Goal: Task Accomplishment & Management: Manage account settings

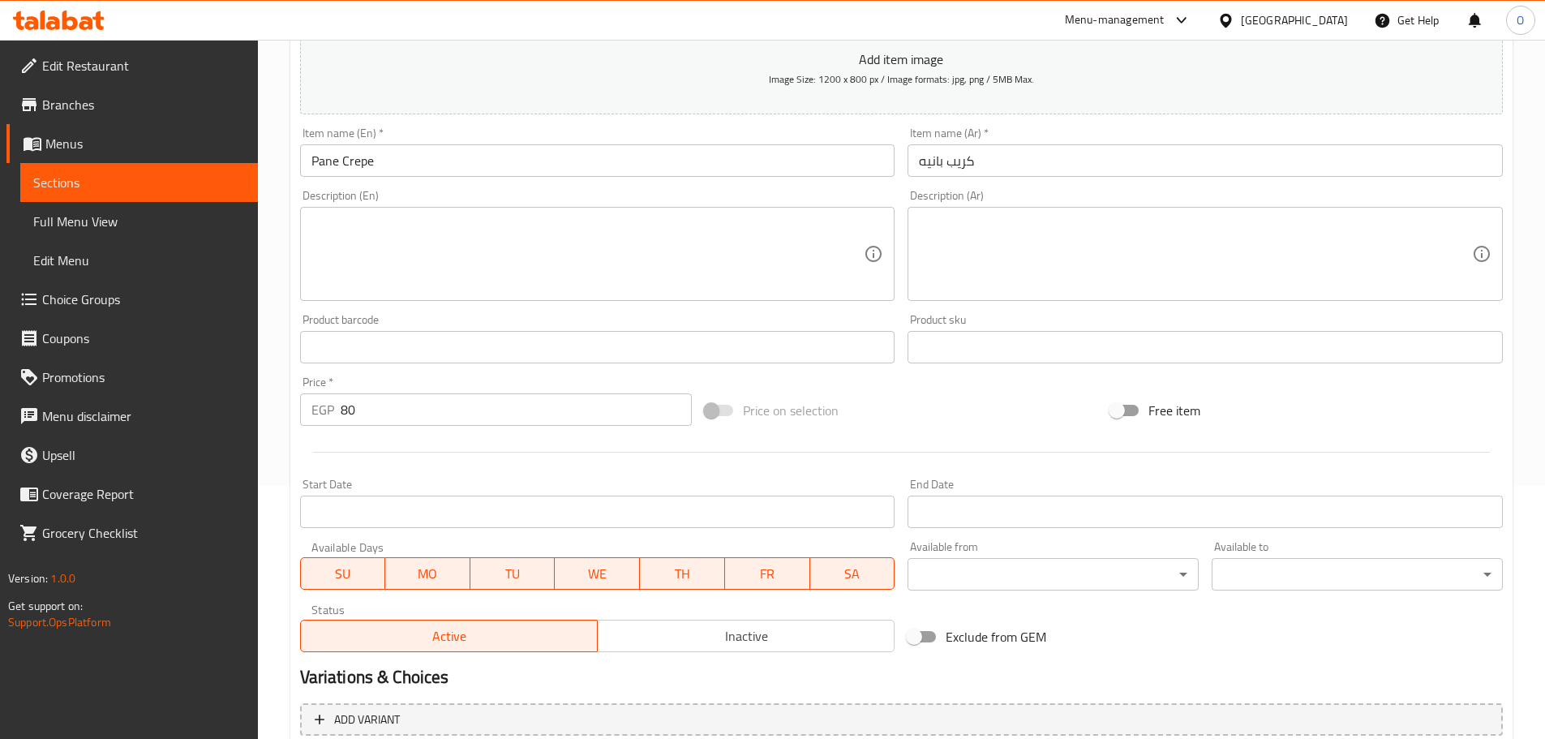
scroll to position [164, 0]
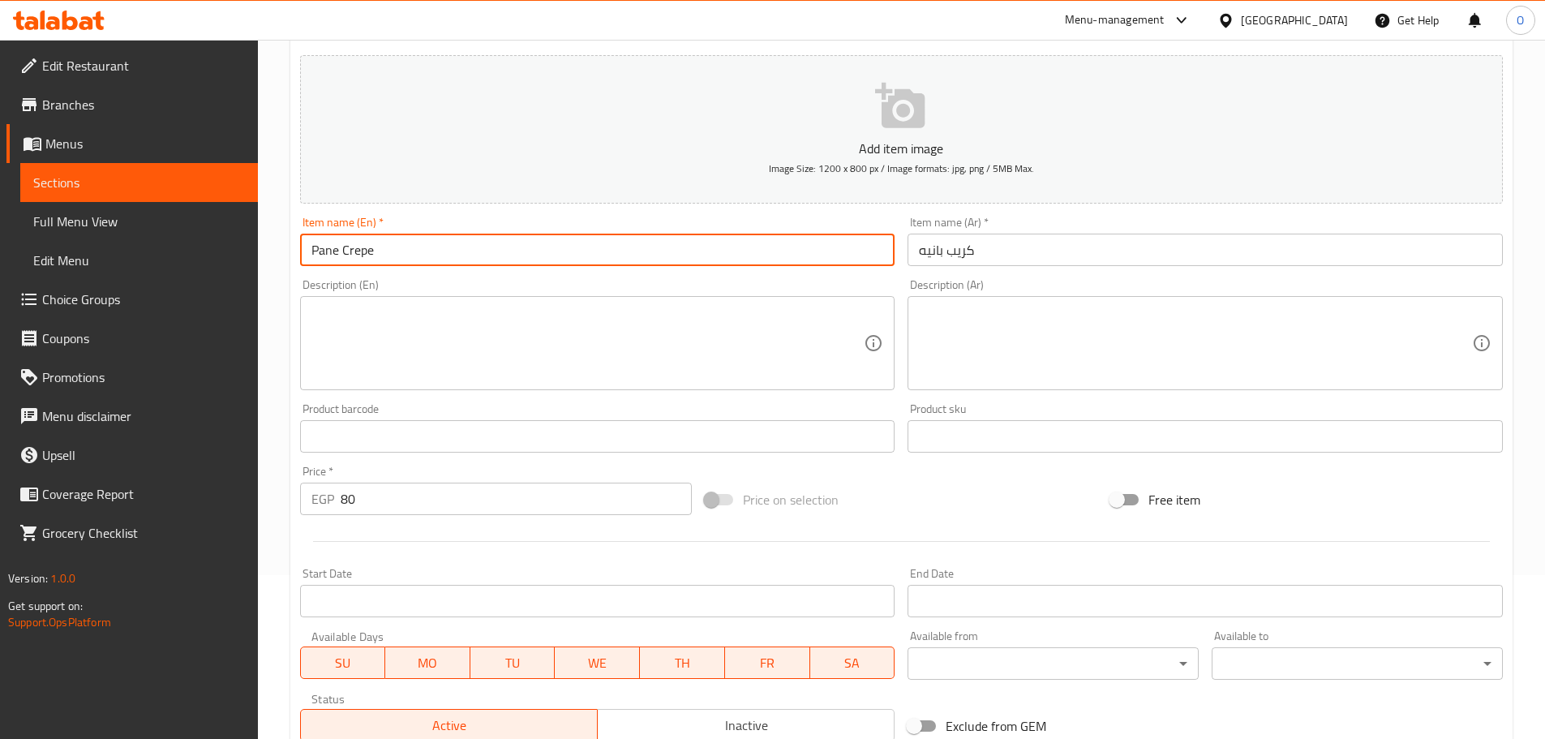
click at [507, 243] on input "Pane Crepe" at bounding box center [597, 250] width 595 height 32
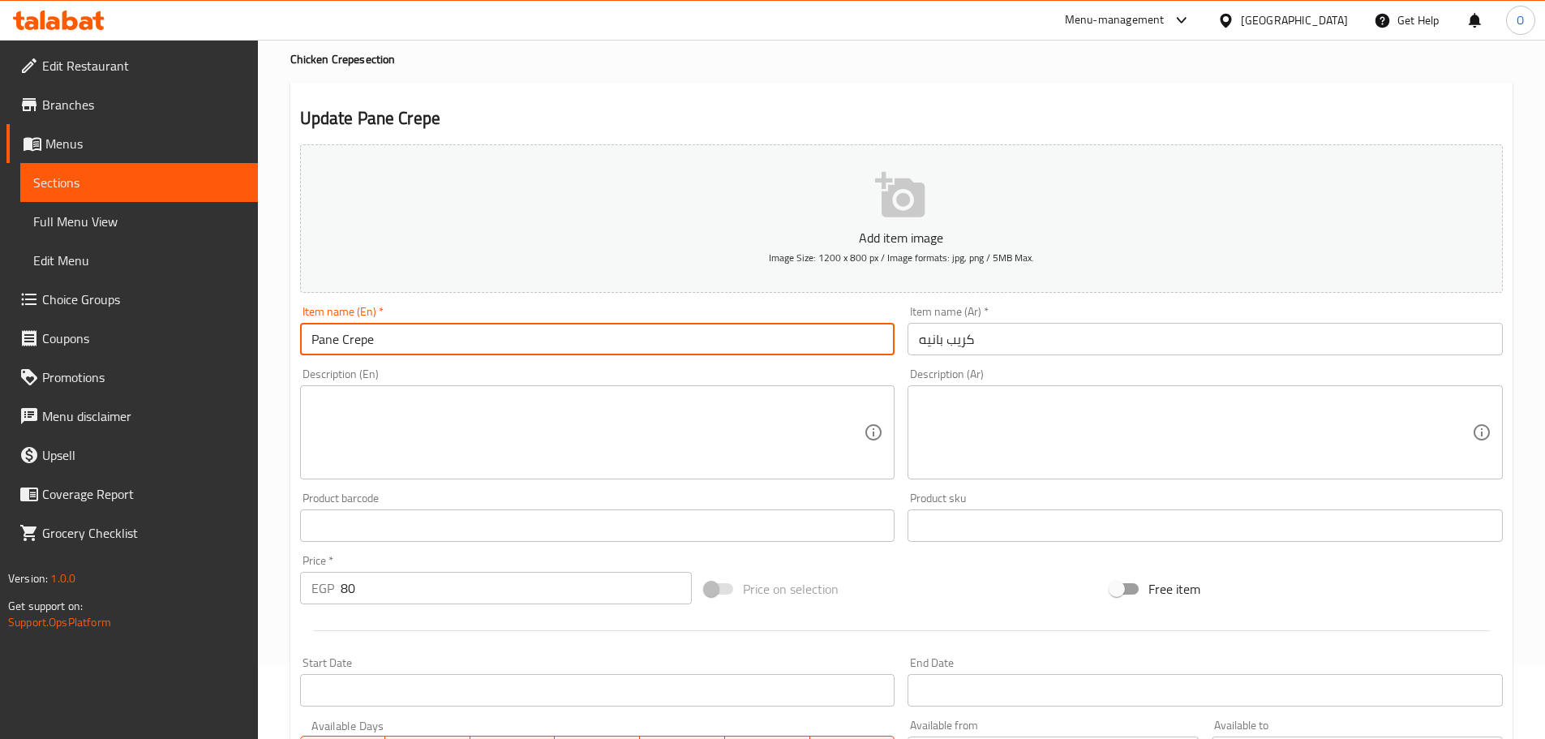
scroll to position [0, 0]
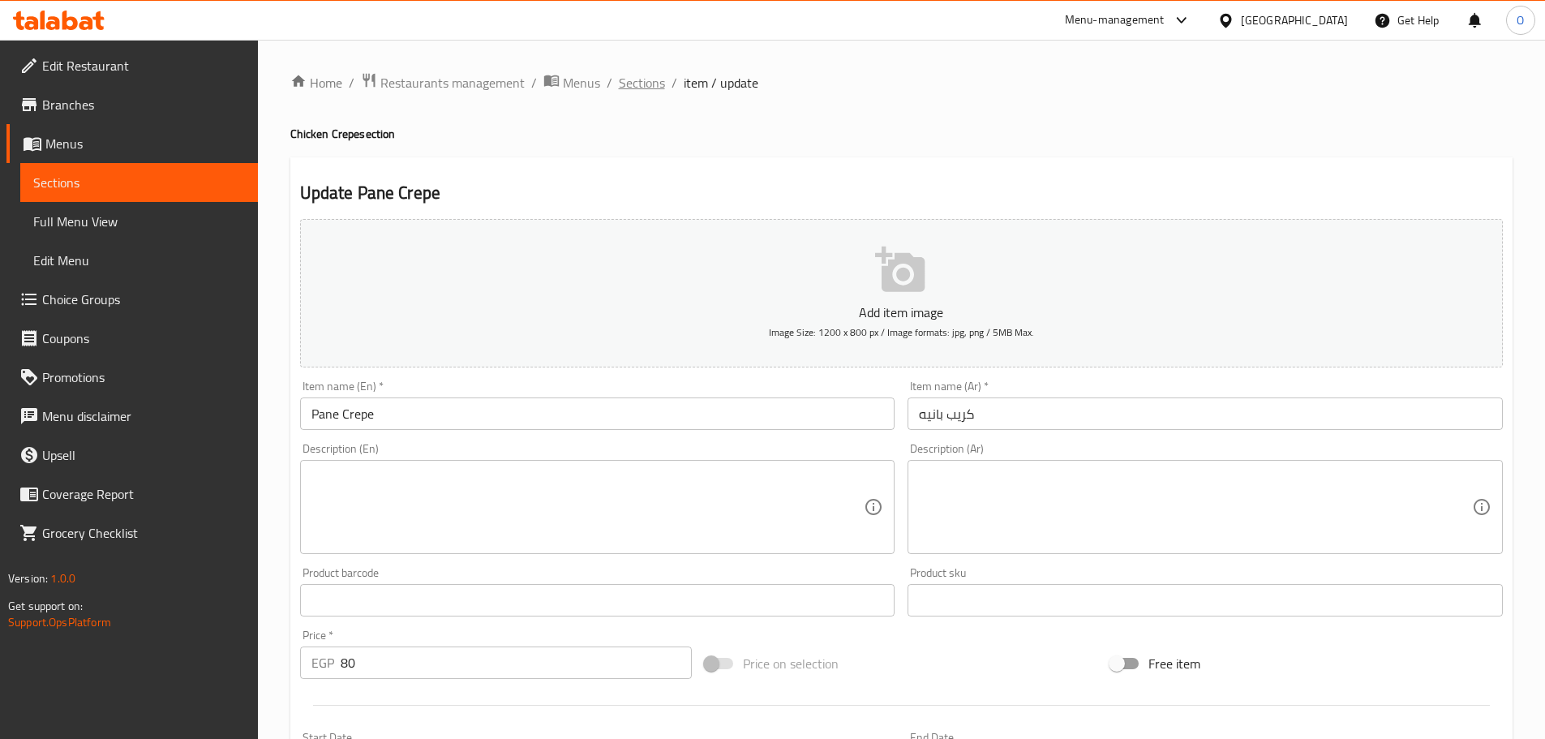
click at [649, 90] on span "Sections" at bounding box center [642, 82] width 46 height 19
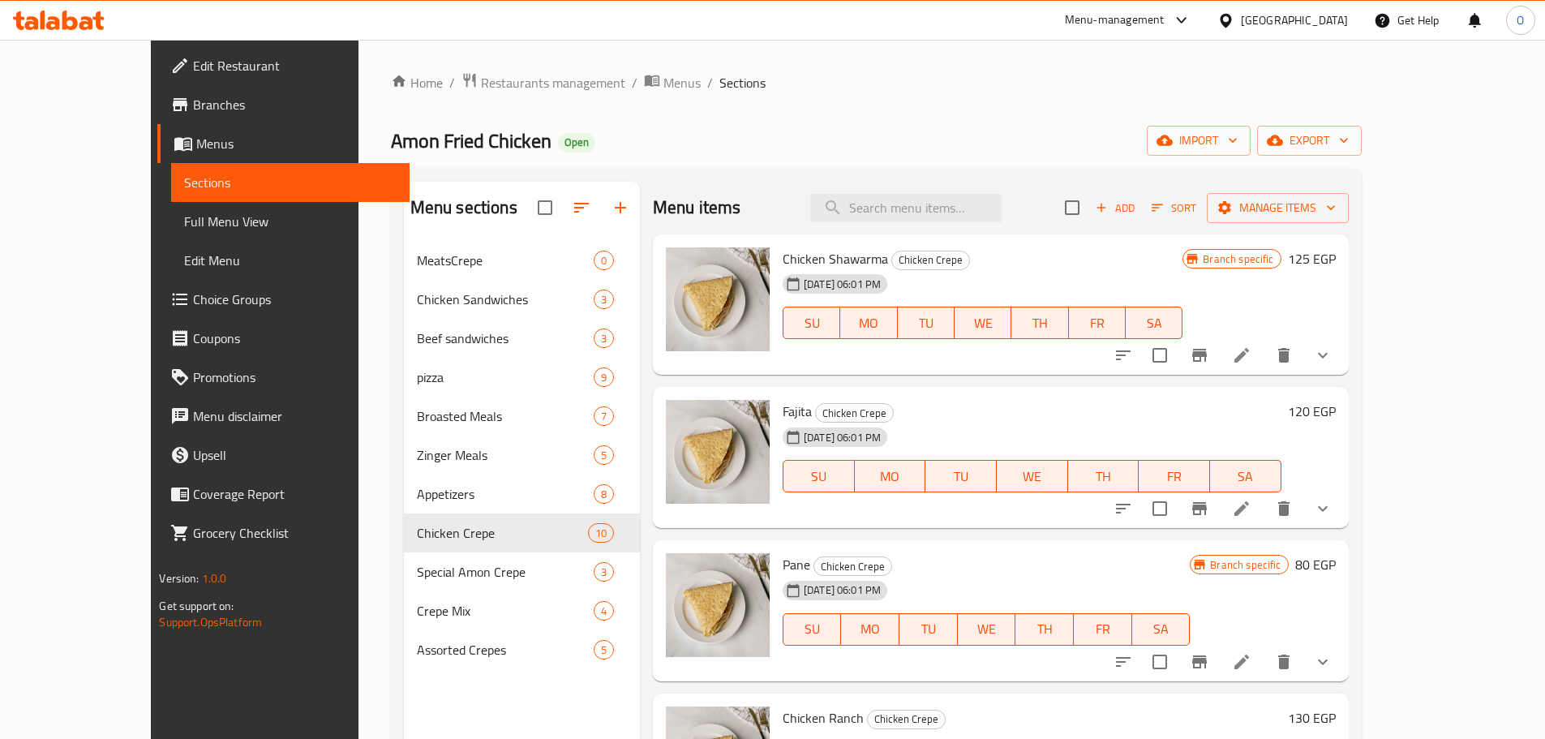
click at [922, 222] on div "Menu items Add Sort Manage items" at bounding box center [1001, 208] width 696 height 53
click at [924, 203] on input "search" at bounding box center [905, 208] width 191 height 28
paste input "Pane Crepe"
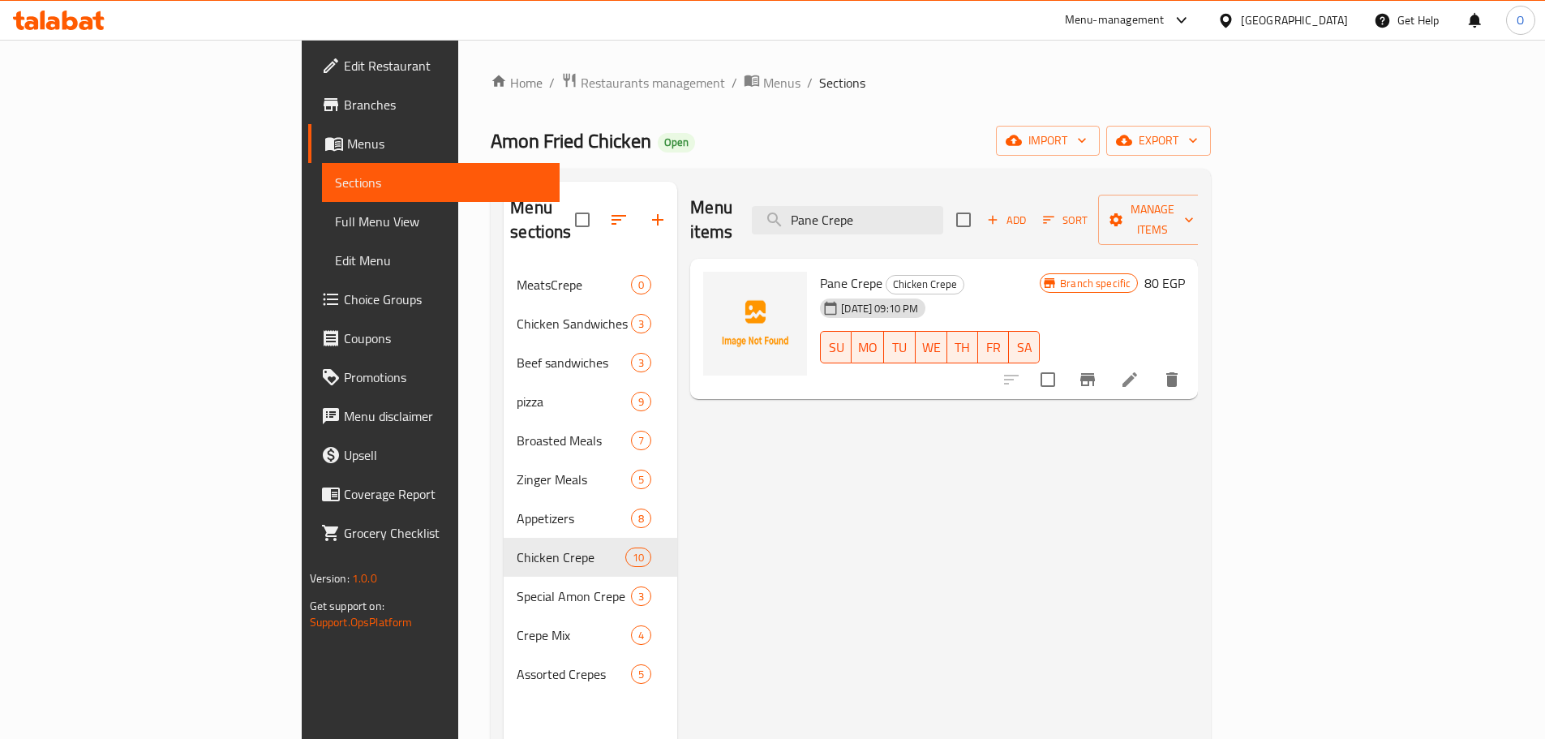
type input "Pane Crepe"
click at [1191, 363] on button "delete" at bounding box center [1171, 379] width 39 height 39
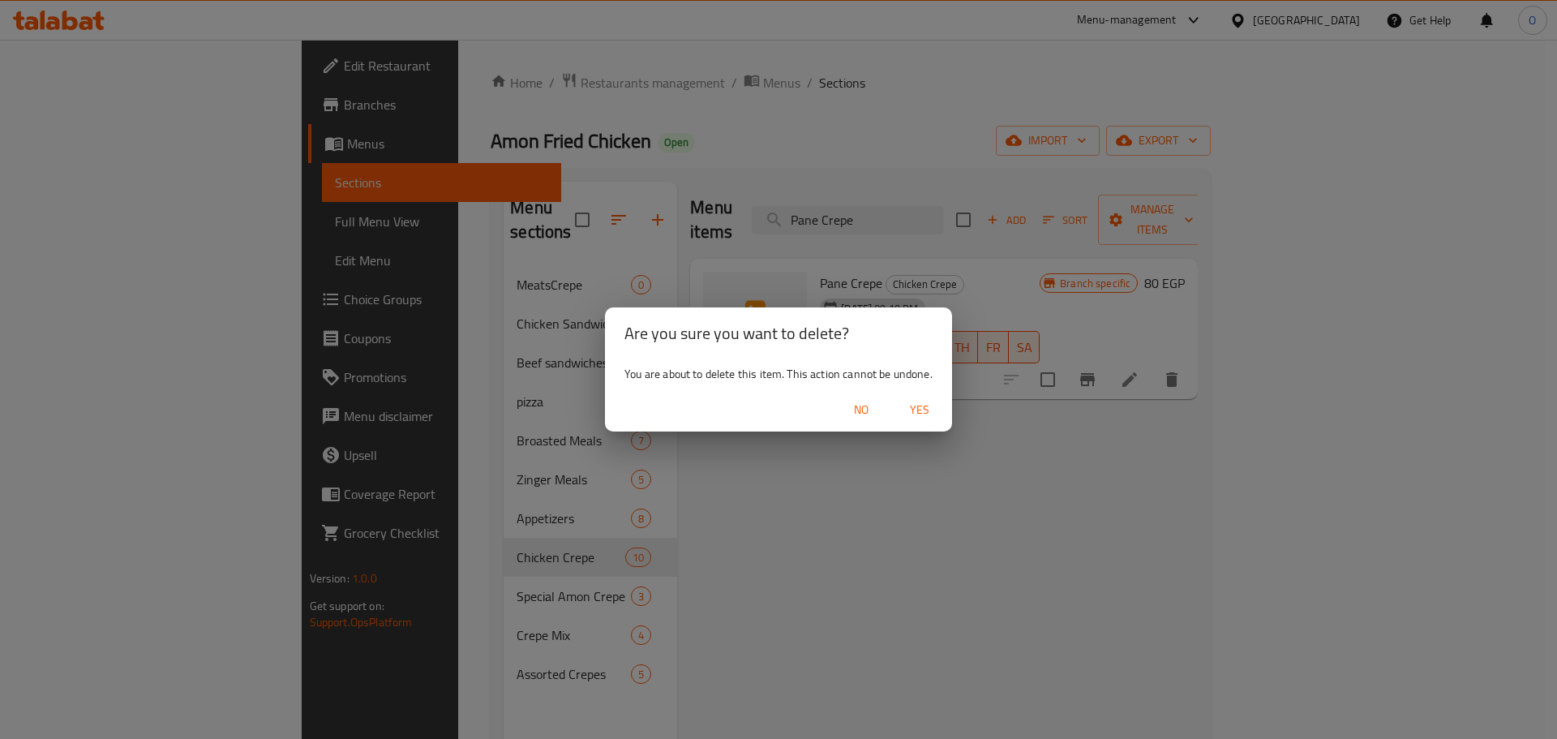
click at [924, 410] on span "Yes" at bounding box center [919, 410] width 39 height 20
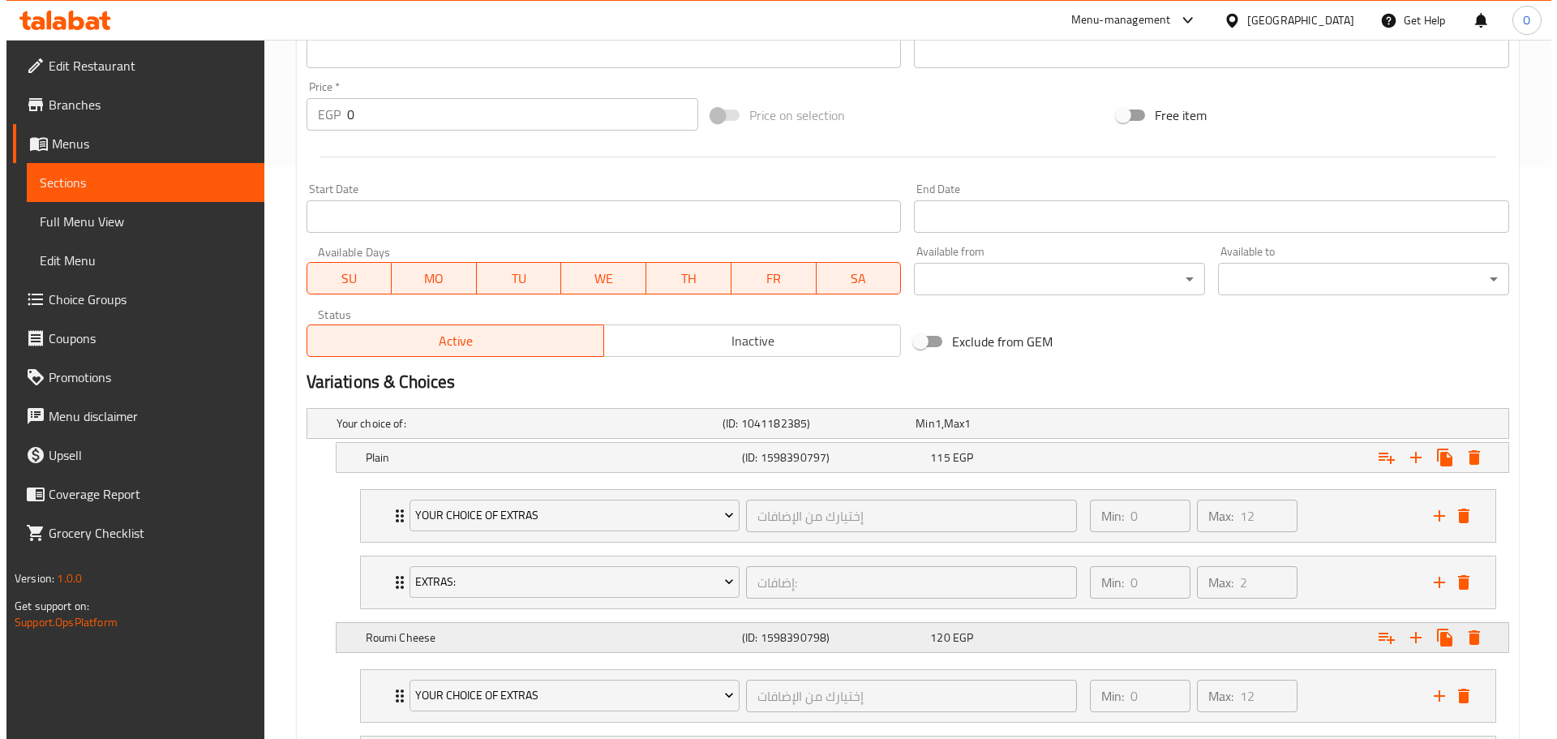
scroll to position [811, 0]
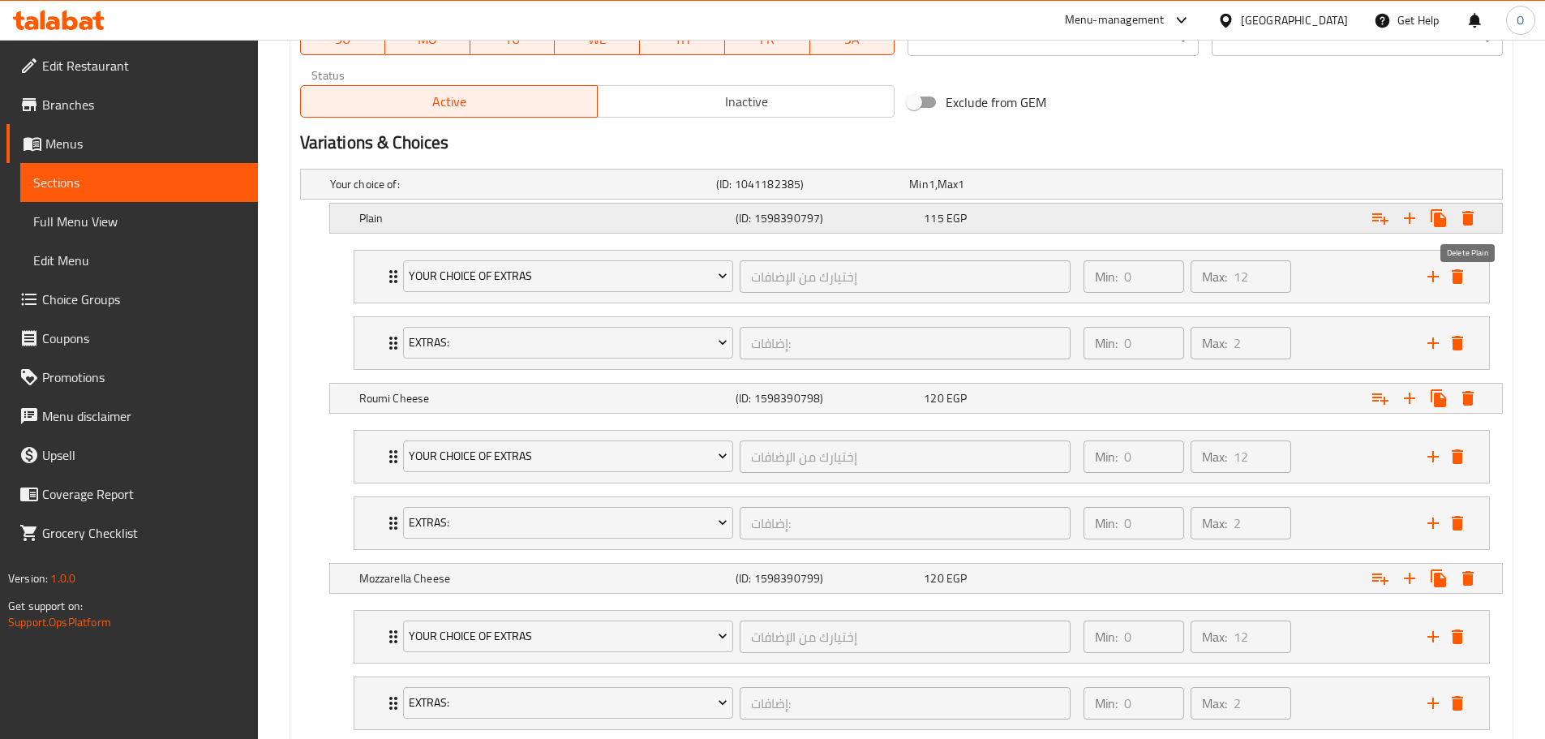
click at [1469, 226] on icon "Expand" at bounding box center [1467, 217] width 19 height 19
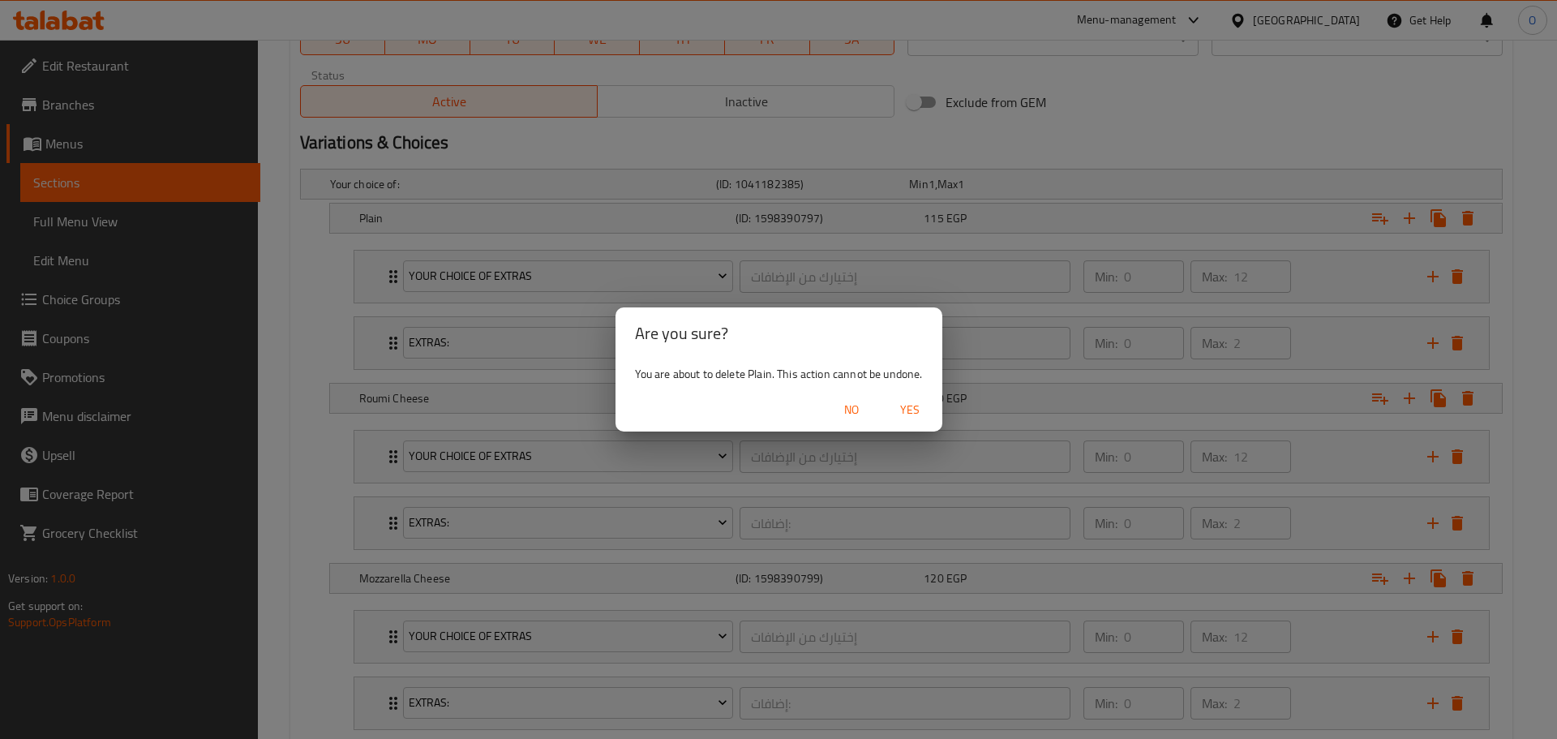
click at [908, 405] on span "Yes" at bounding box center [909, 410] width 39 height 20
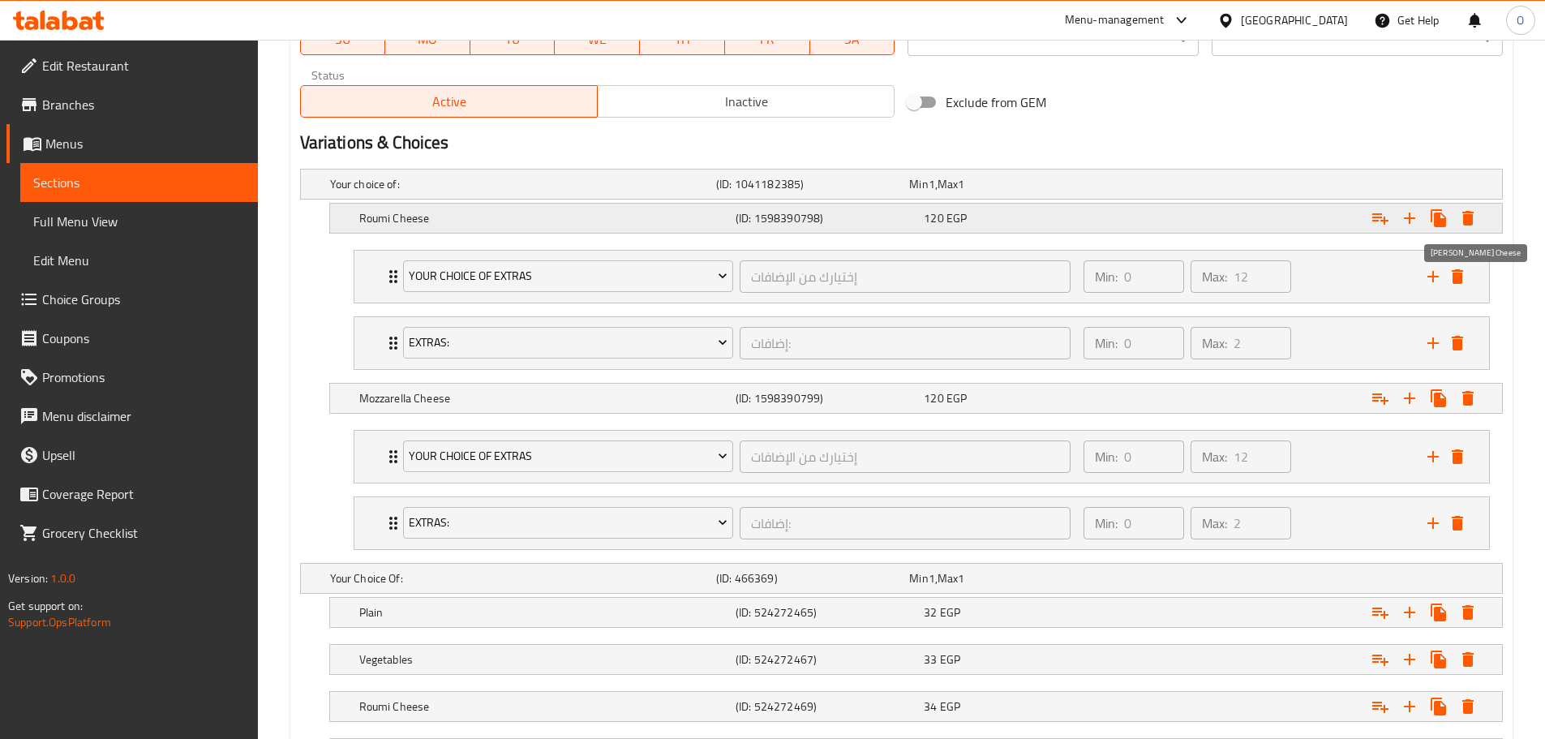
click at [1476, 221] on icon "Expand" at bounding box center [1467, 217] width 19 height 19
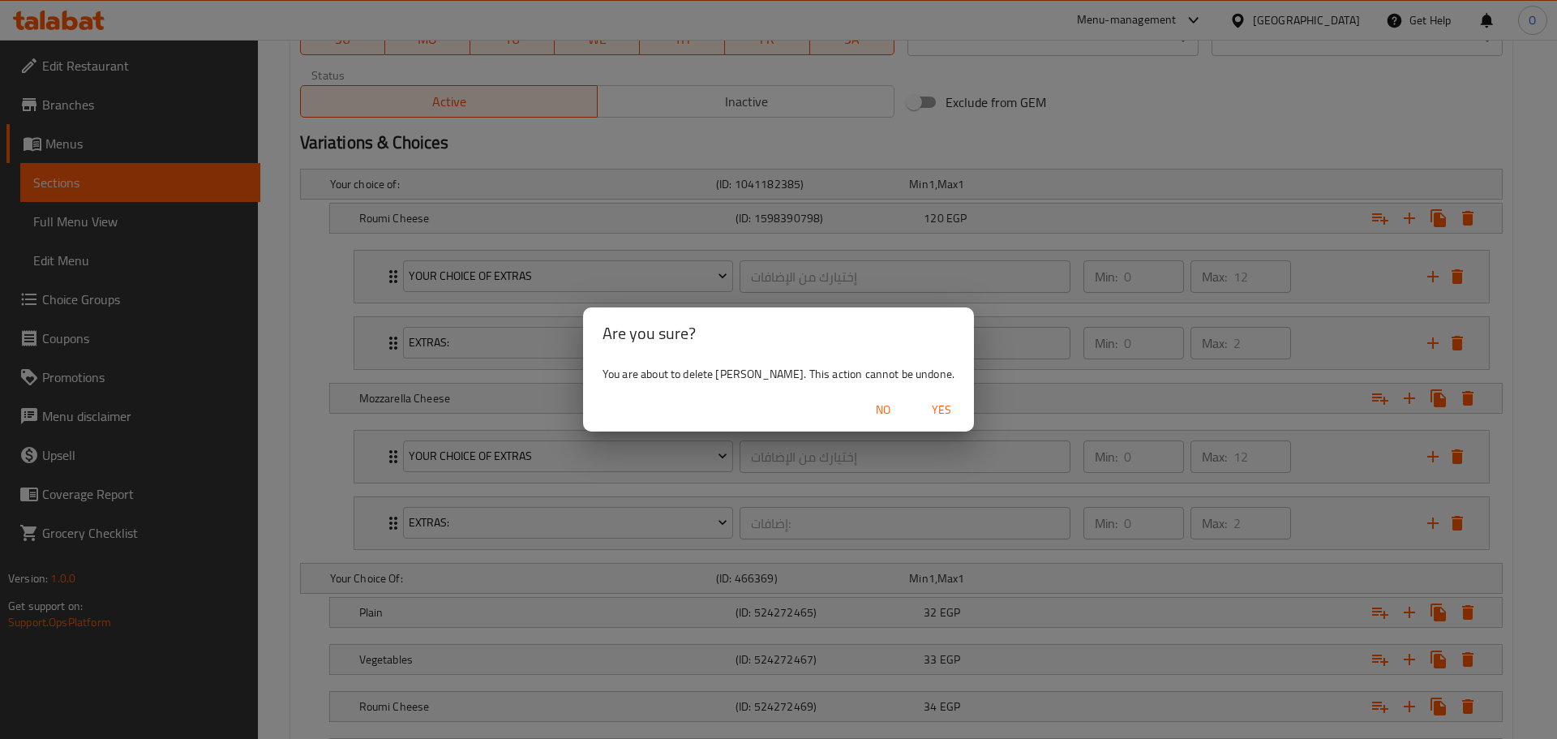
click at [945, 405] on span "Yes" at bounding box center [941, 410] width 39 height 20
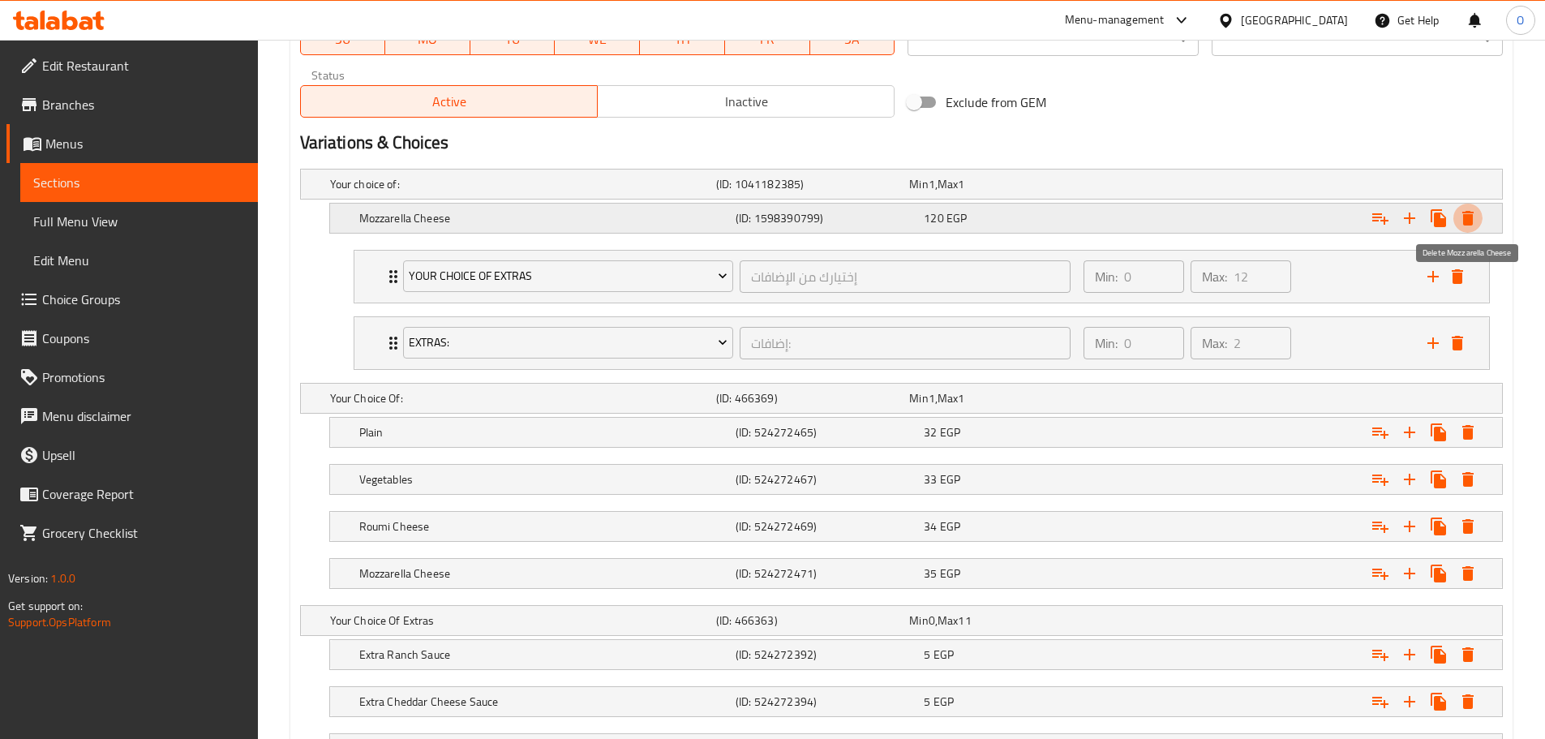
click at [1462, 225] on icon "Expand" at bounding box center [1467, 217] width 19 height 19
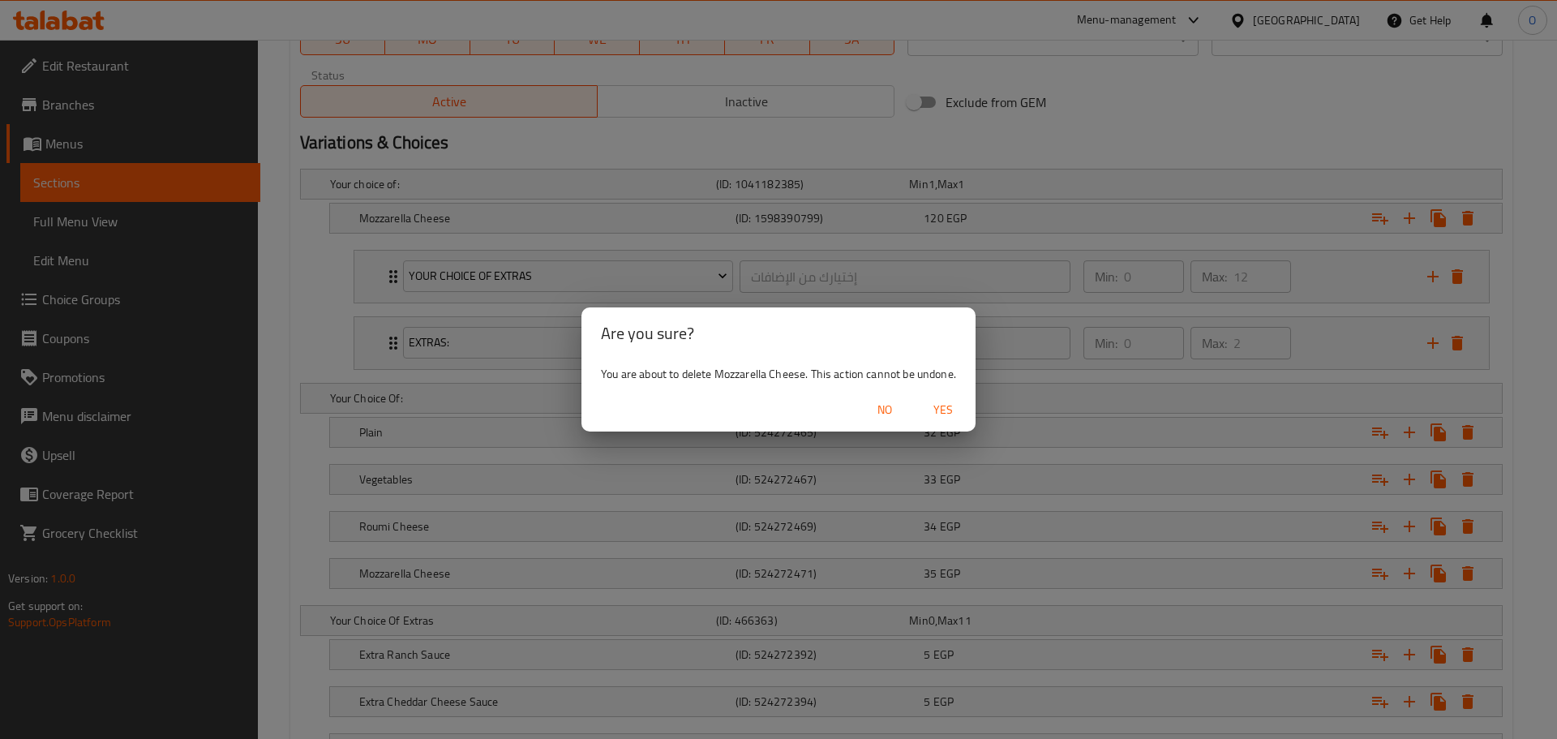
click at [948, 410] on span "Yes" at bounding box center [943, 410] width 39 height 20
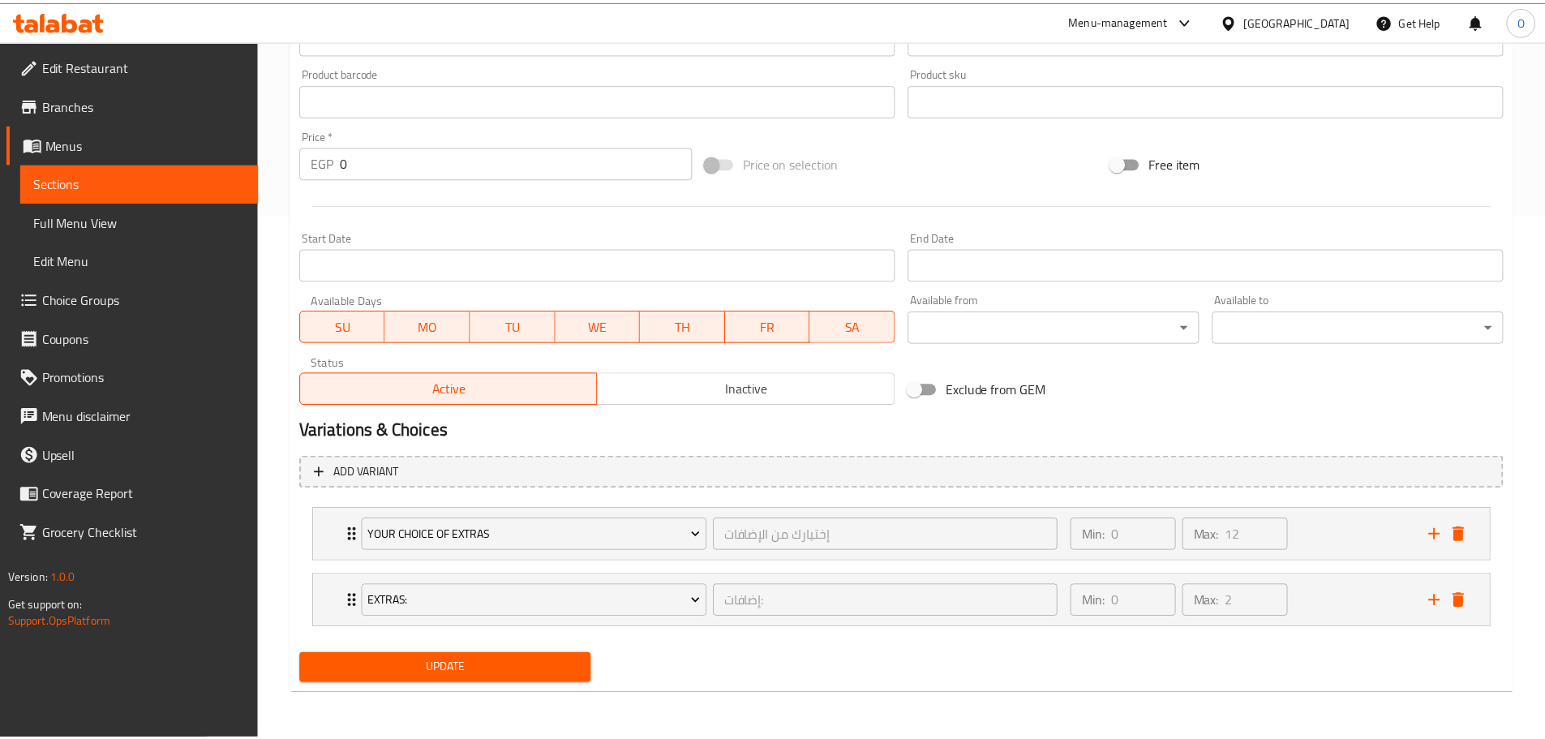
scroll to position [524, 0]
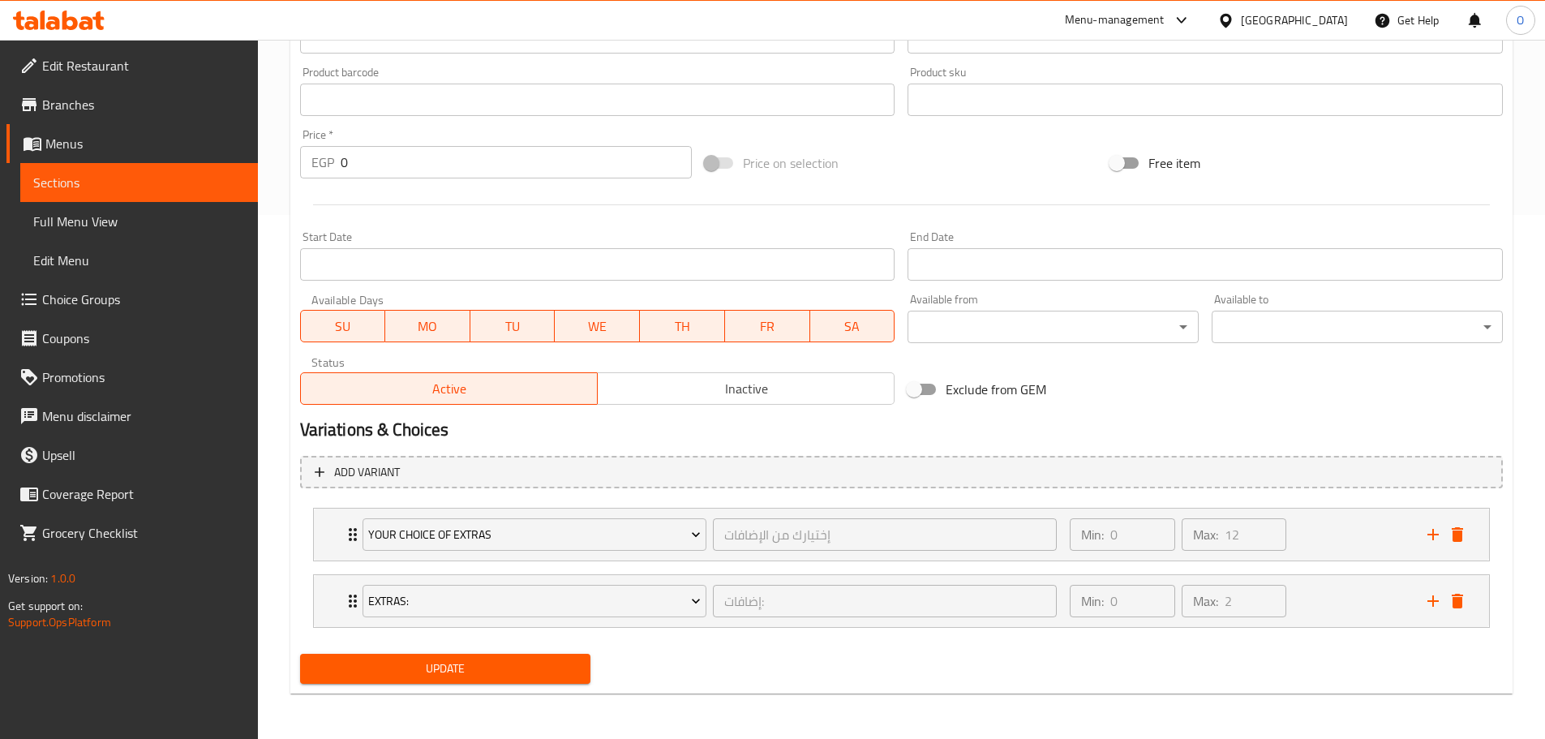
click at [956, 408] on div "Exclude from GEM" at bounding box center [1103, 389] width 405 height 44
click at [1469, 528] on div "Expand" at bounding box center [1445, 534] width 49 height 24
click at [1464, 530] on icon "delete" at bounding box center [1456, 534] width 19 height 19
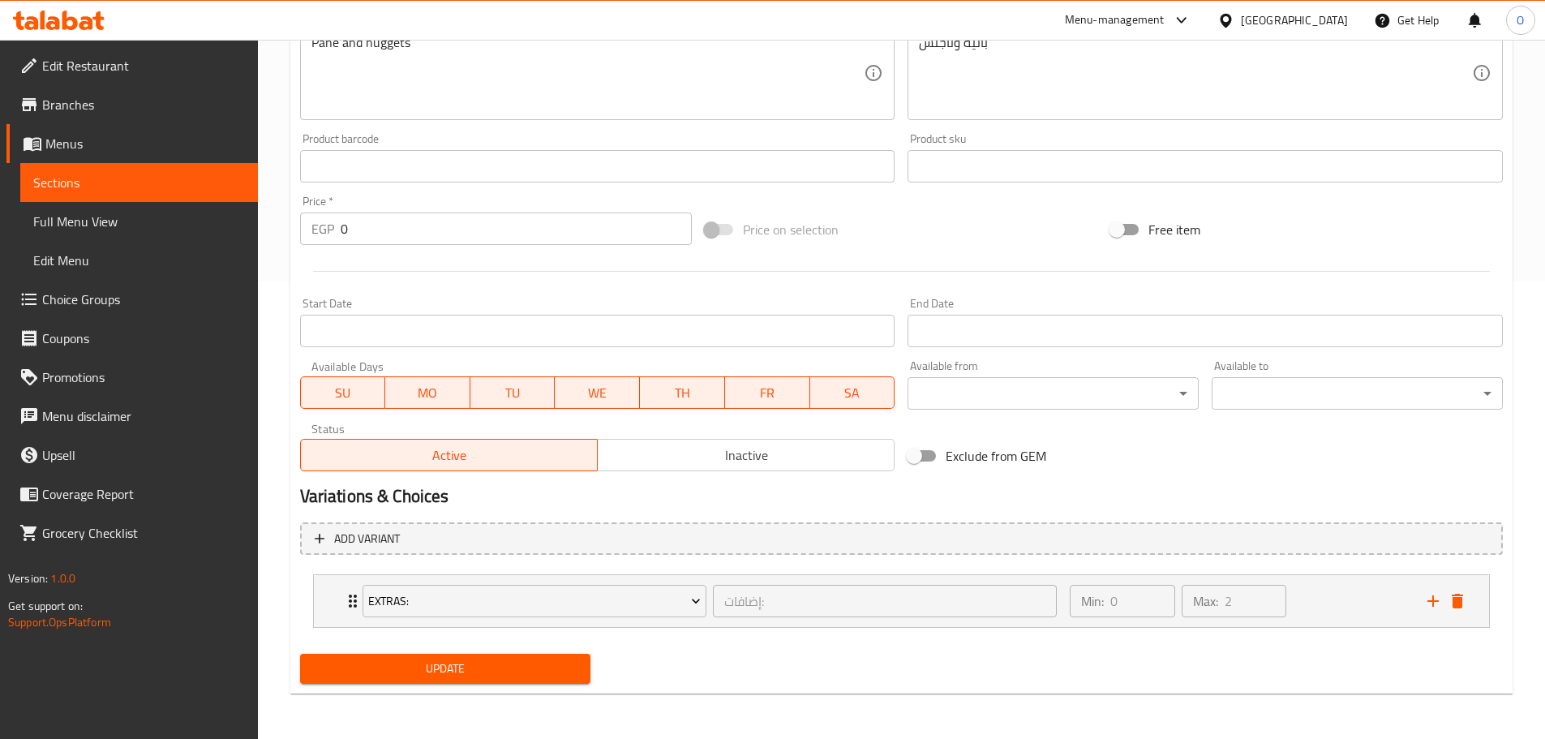
scroll to position [457, 0]
click at [1450, 595] on icon "delete" at bounding box center [1456, 600] width 19 height 19
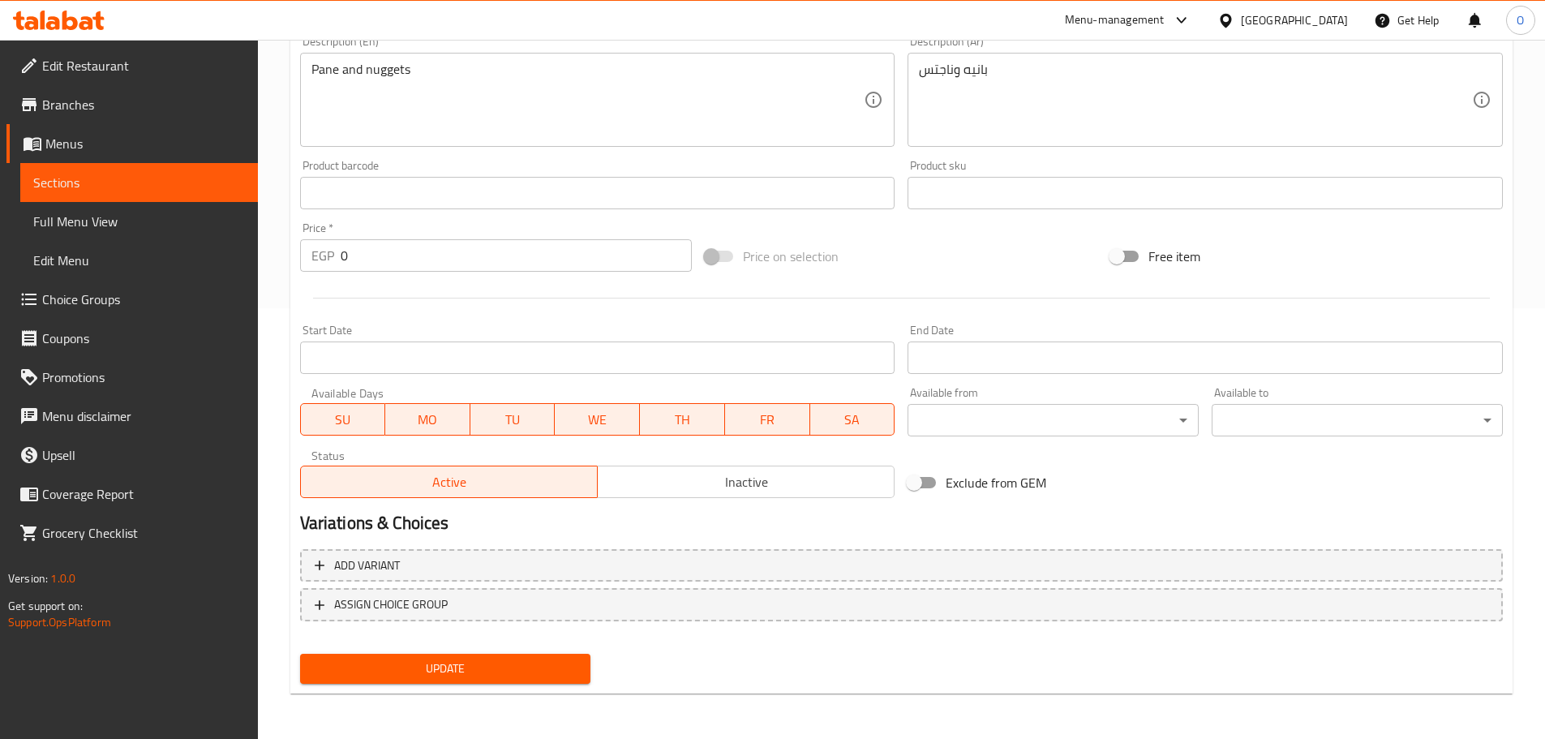
scroll to position [431, 0]
drag, startPoint x: 530, startPoint y: 663, endPoint x: 541, endPoint y: 652, distance: 15.5
click at [531, 663] on span "Update" at bounding box center [445, 668] width 265 height 20
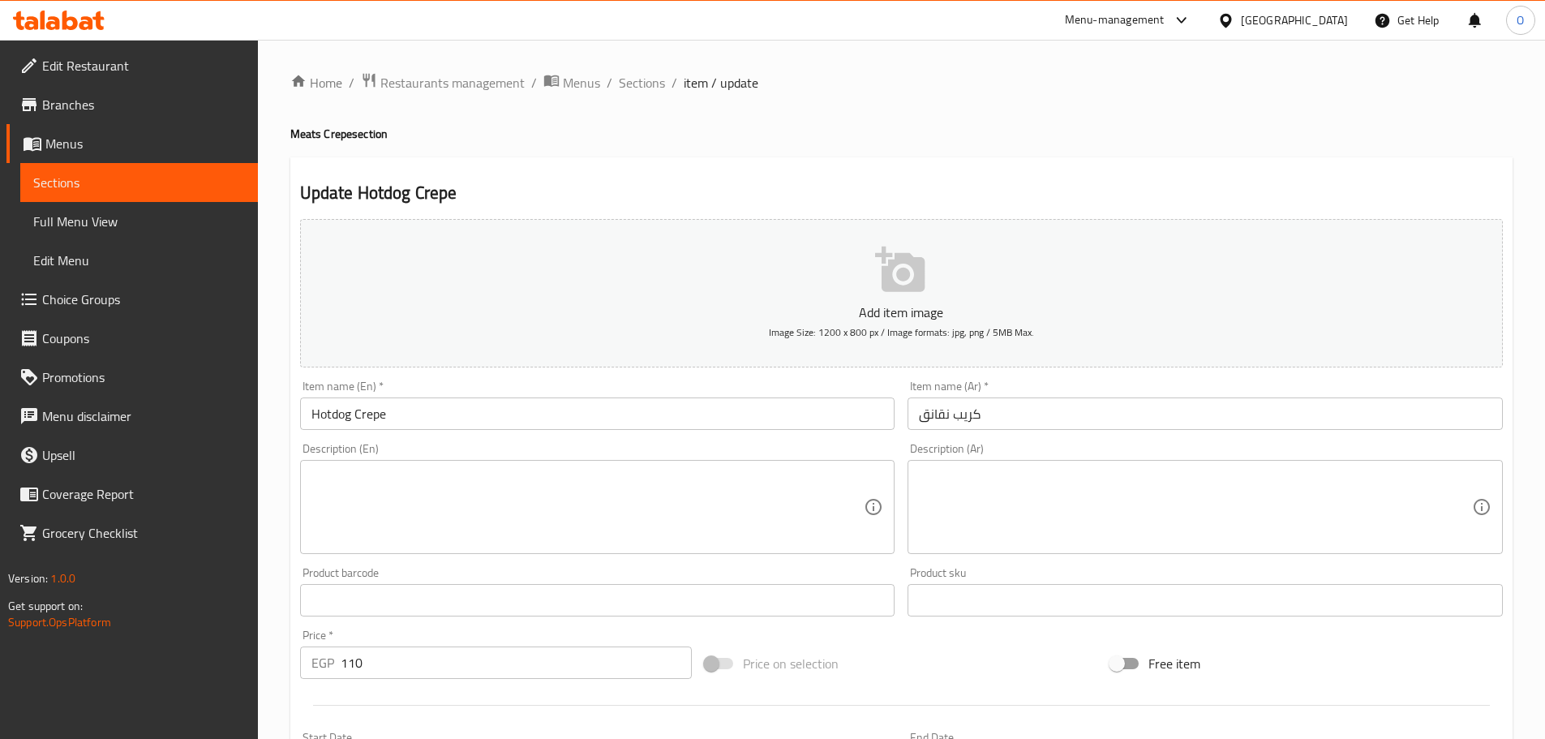
click at [469, 417] on input "Hotdog Crepe" at bounding box center [597, 413] width 595 height 32
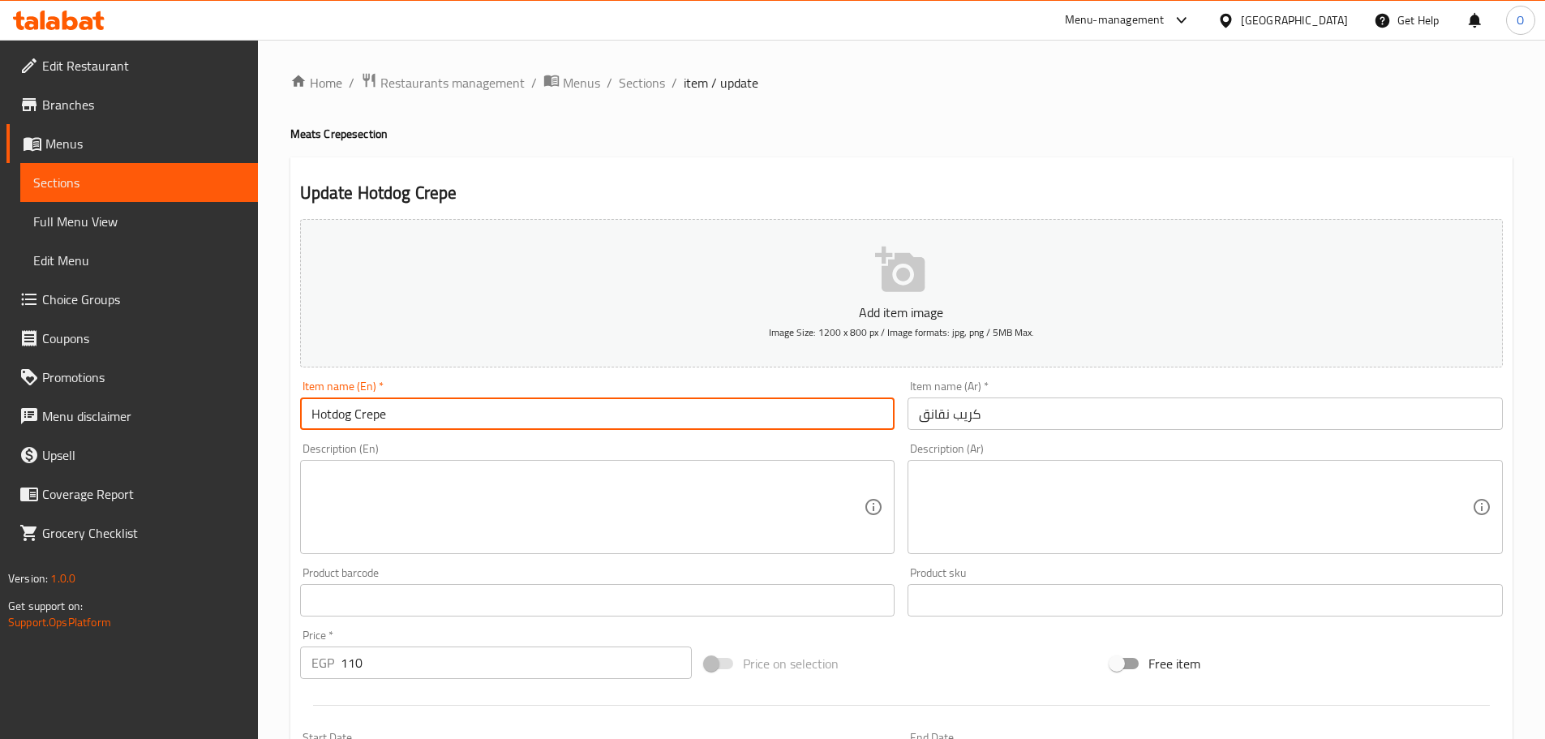
click at [469, 417] on input "Hotdog Crepe" at bounding box center [597, 413] width 595 height 32
click at [646, 82] on span "Sections" at bounding box center [642, 82] width 46 height 19
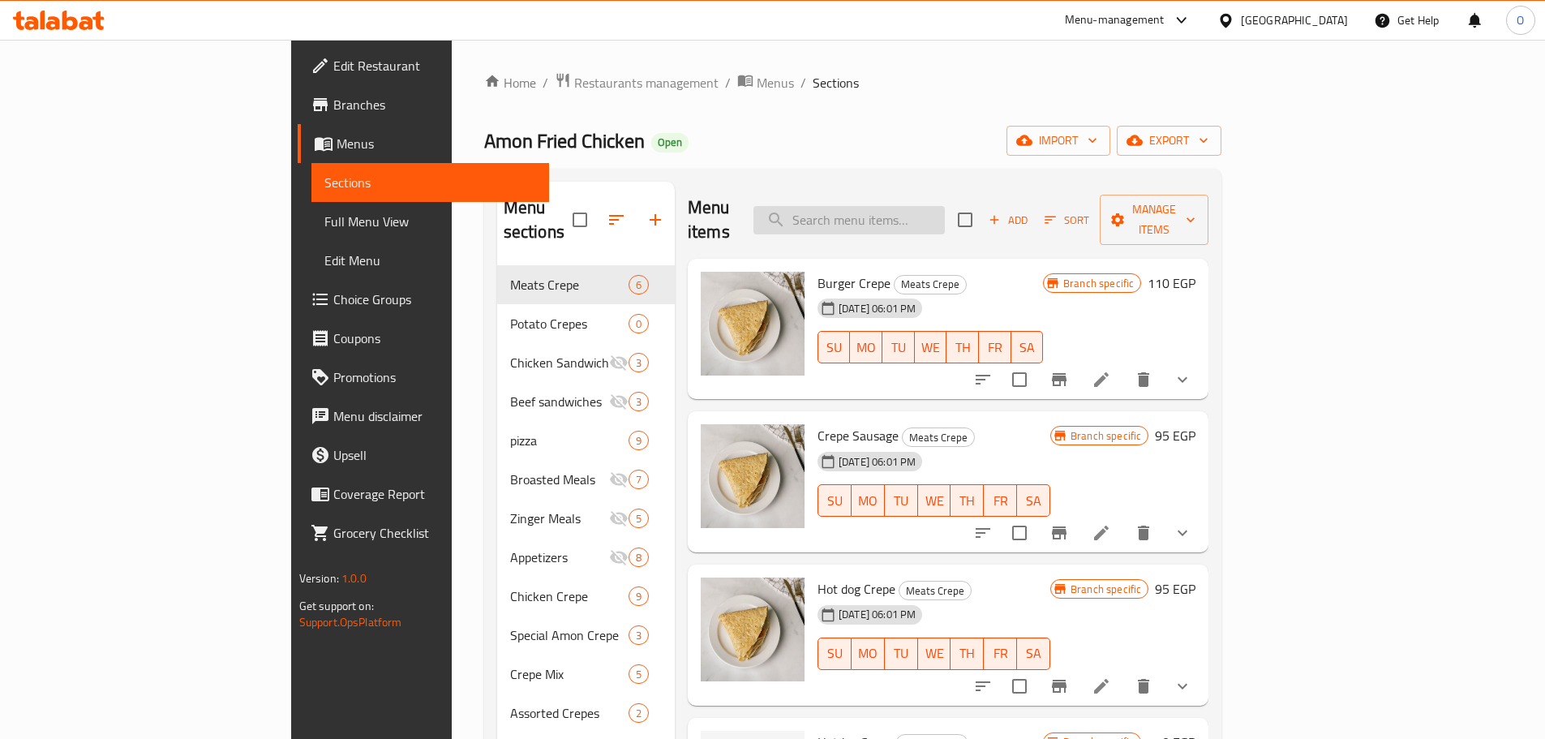
click at [922, 206] on input "search" at bounding box center [848, 220] width 191 height 28
paste input "Hotdog Crepe"
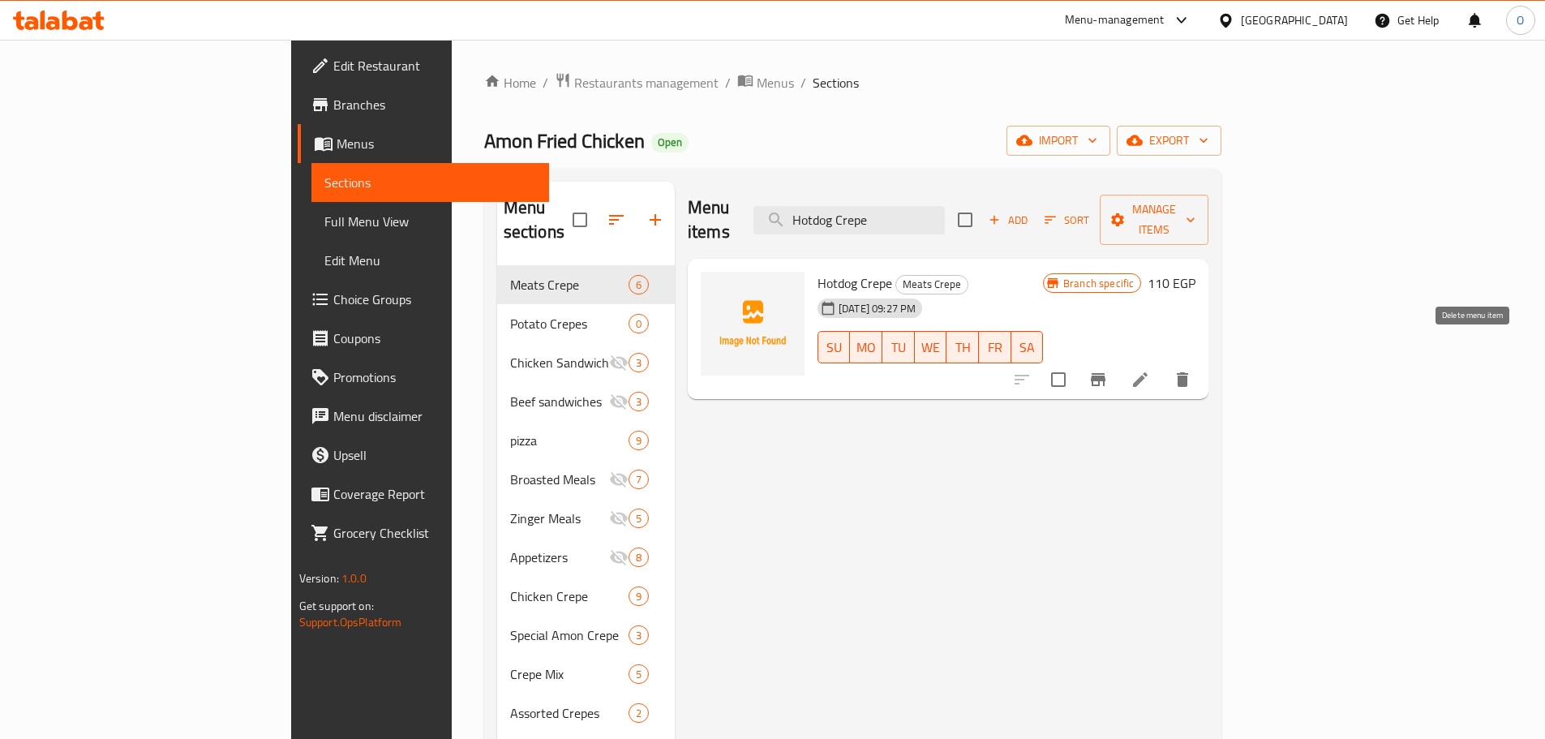
type input "Hotdog Crepe"
click at [1188, 372] on icon "delete" at bounding box center [1182, 379] width 11 height 15
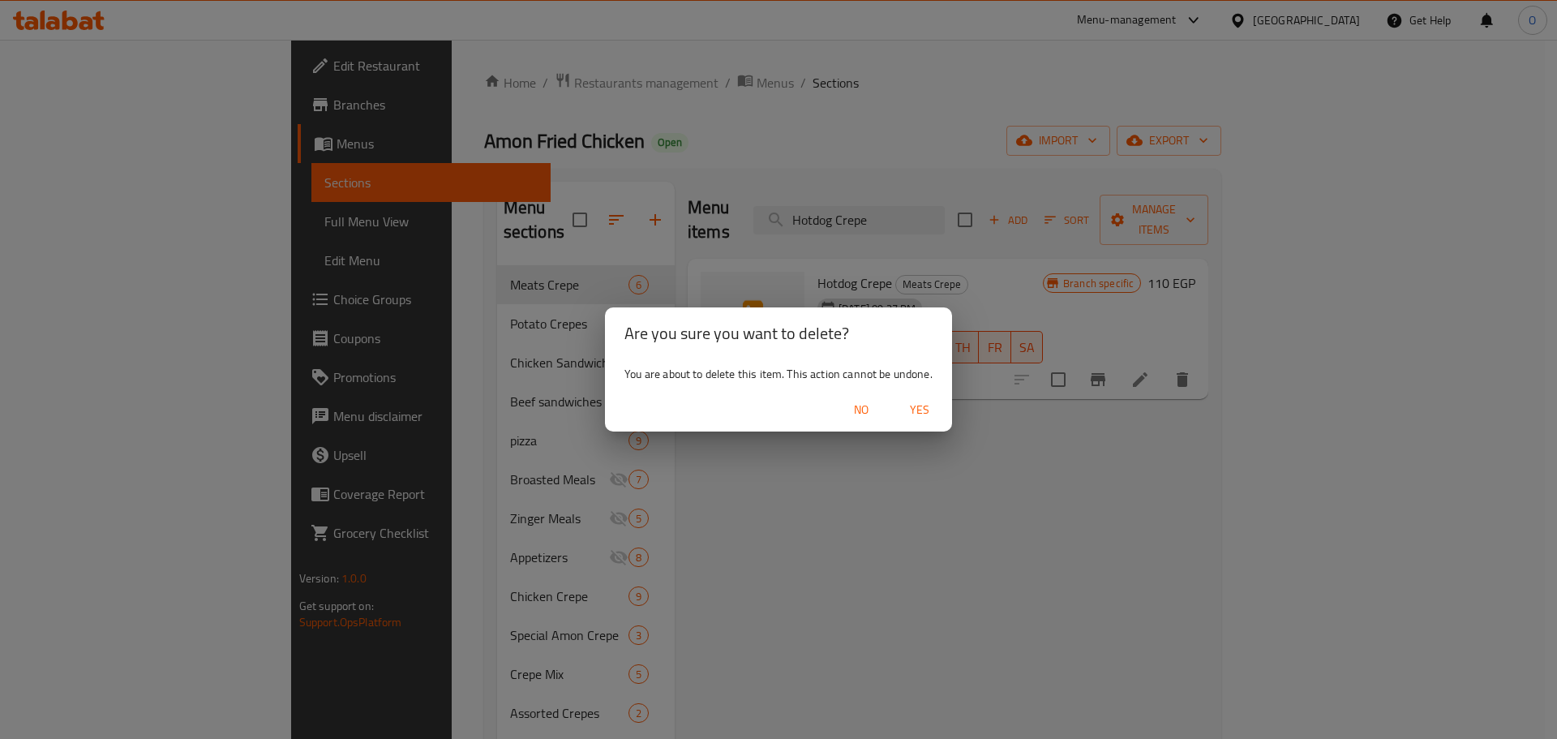
click at [923, 407] on span "Yes" at bounding box center [919, 410] width 39 height 20
